Goal: Find specific page/section: Find specific page/section

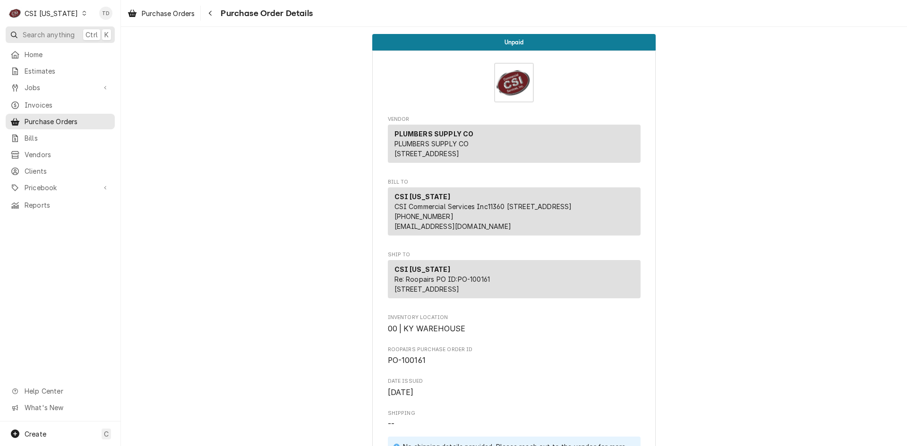
scroll to position [425, 0]
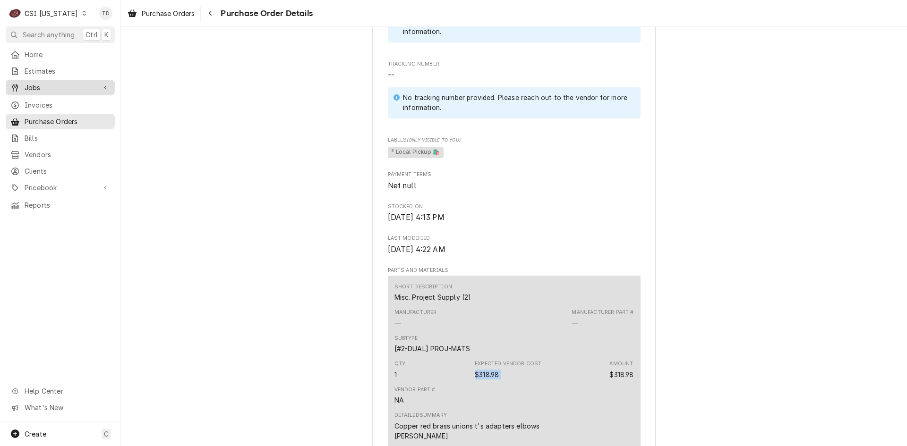
click at [72, 89] on span "Jobs" at bounding box center [60, 88] width 71 height 10
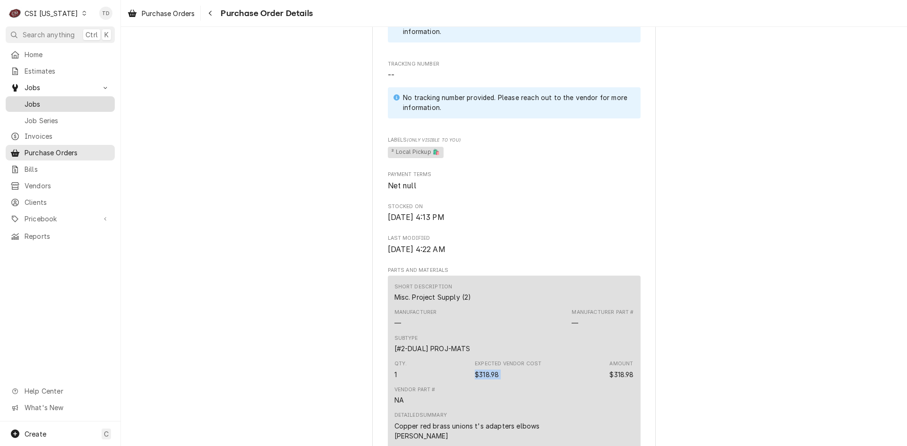
click at [91, 102] on span "Jobs" at bounding box center [67, 104] width 85 height 10
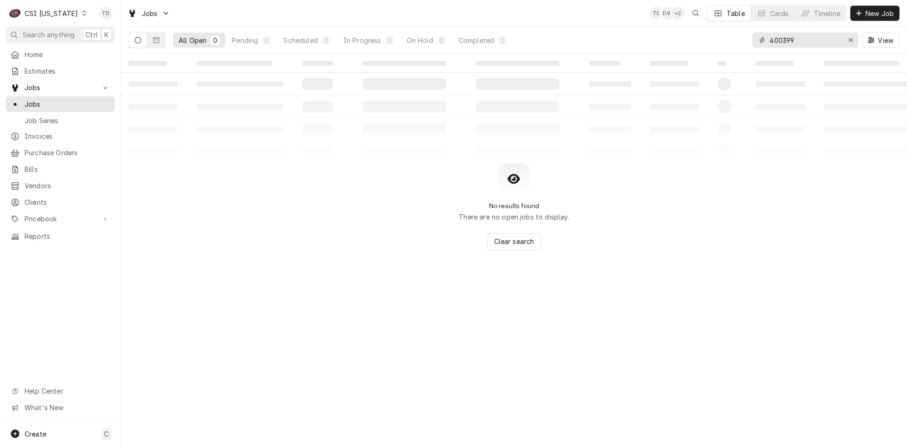
click at [804, 42] on input "400399" at bounding box center [804, 40] width 71 height 15
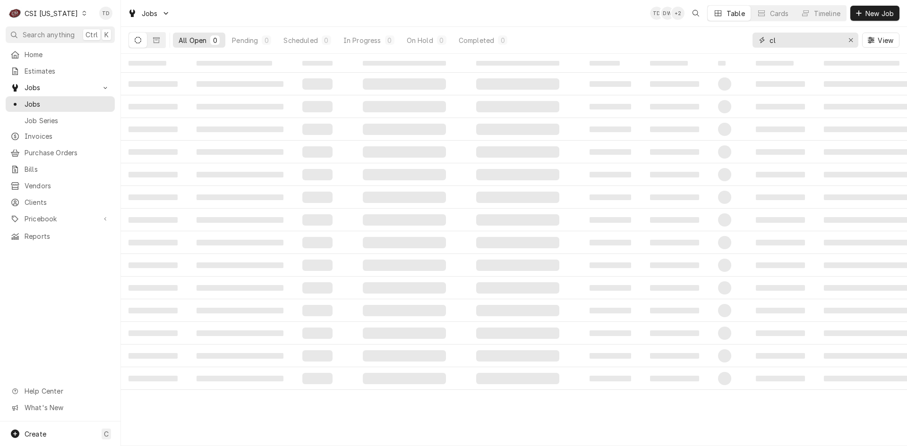
type input "c"
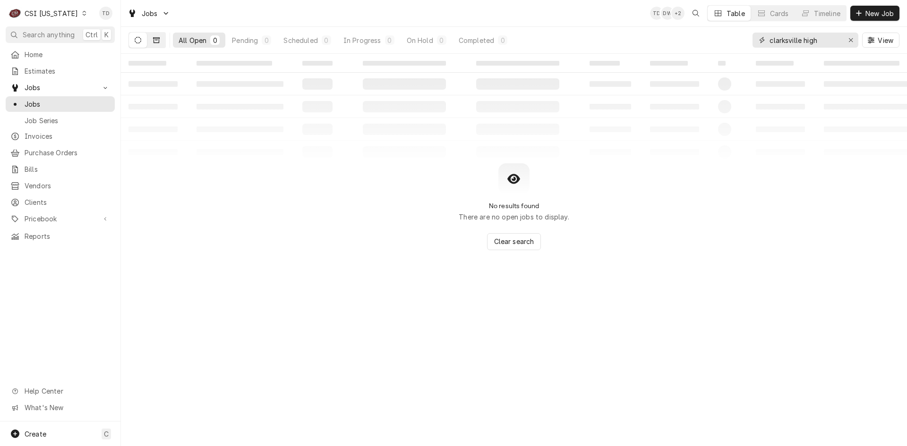
type input "clarksville high"
click at [157, 41] on icon "Dynamic Content Wrapper" at bounding box center [156, 40] width 7 height 7
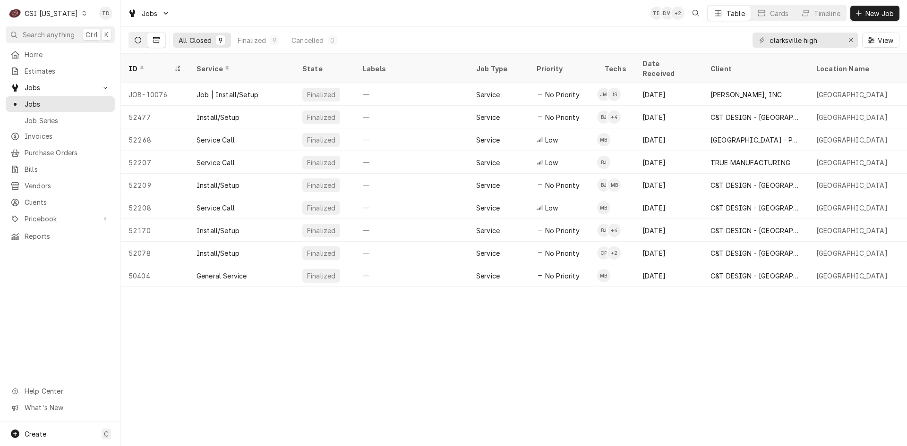
click at [133, 40] on button "Dynamic Content Wrapper" at bounding box center [138, 40] width 18 height 15
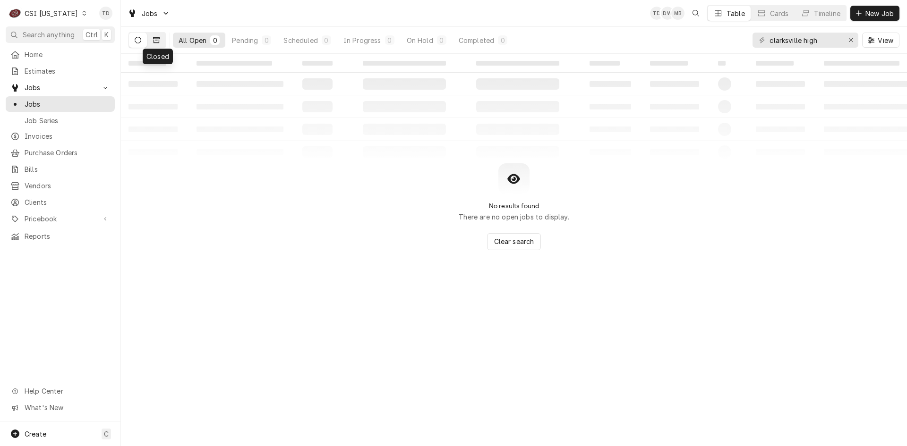
click at [154, 41] on icon "Dynamic Content Wrapper" at bounding box center [156, 40] width 7 height 6
